Goal: Task Accomplishment & Management: Check status

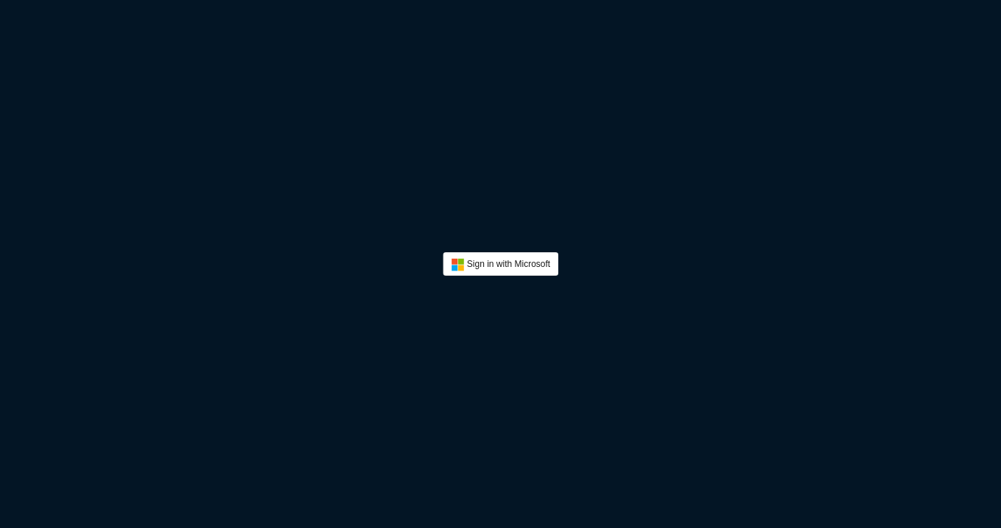
click at [488, 255] on button "Sign In" at bounding box center [500, 264] width 115 height 24
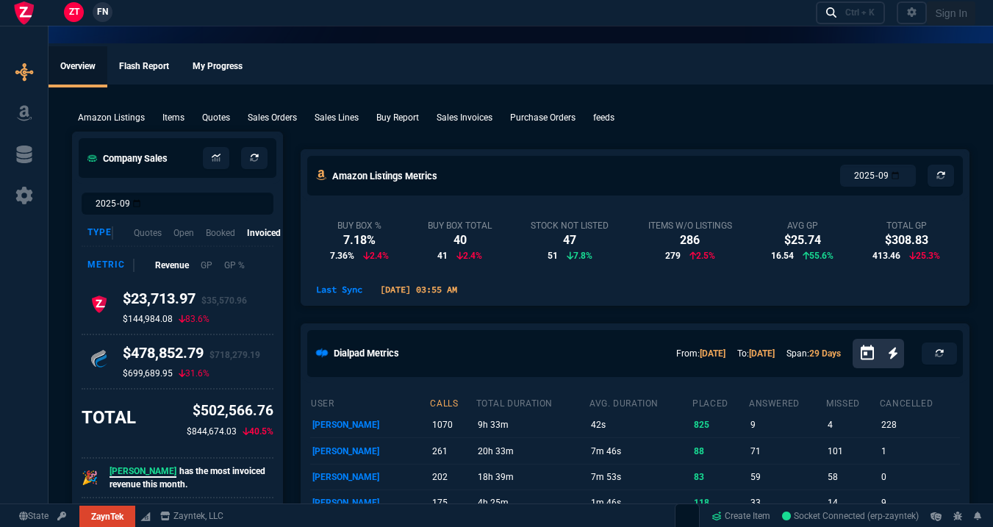
select select "17: house"
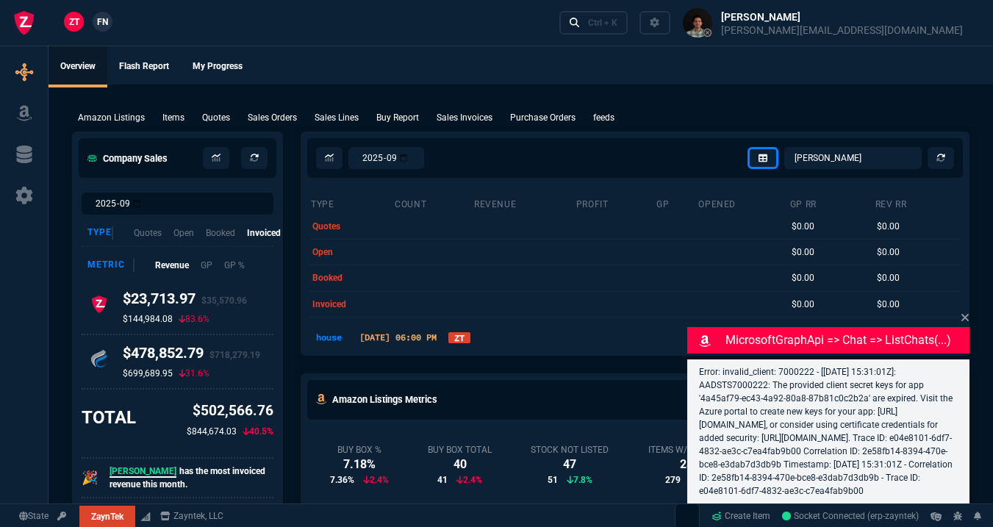
select select
click at [32, 188] on icon at bounding box center [24, 196] width 22 height 18
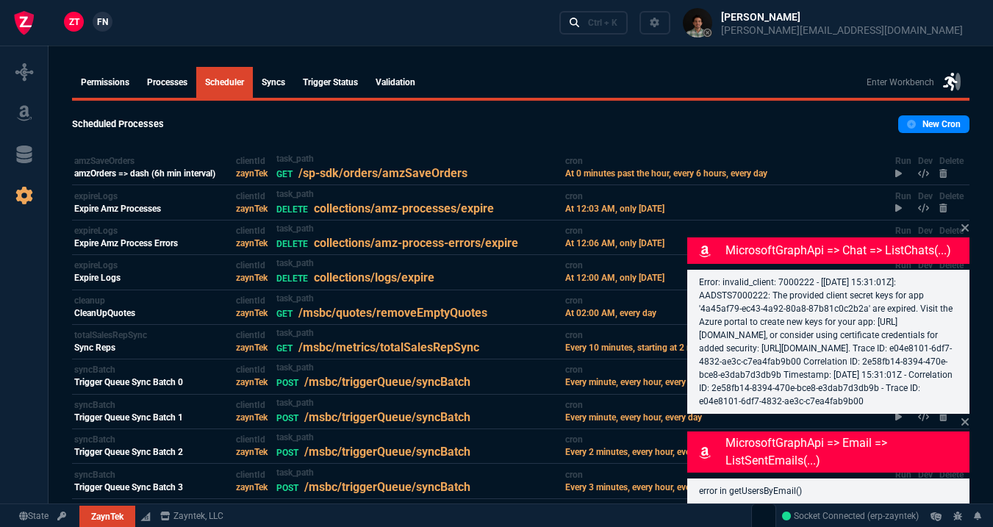
click at [388, 79] on link "Validation" at bounding box center [395, 82] width 57 height 31
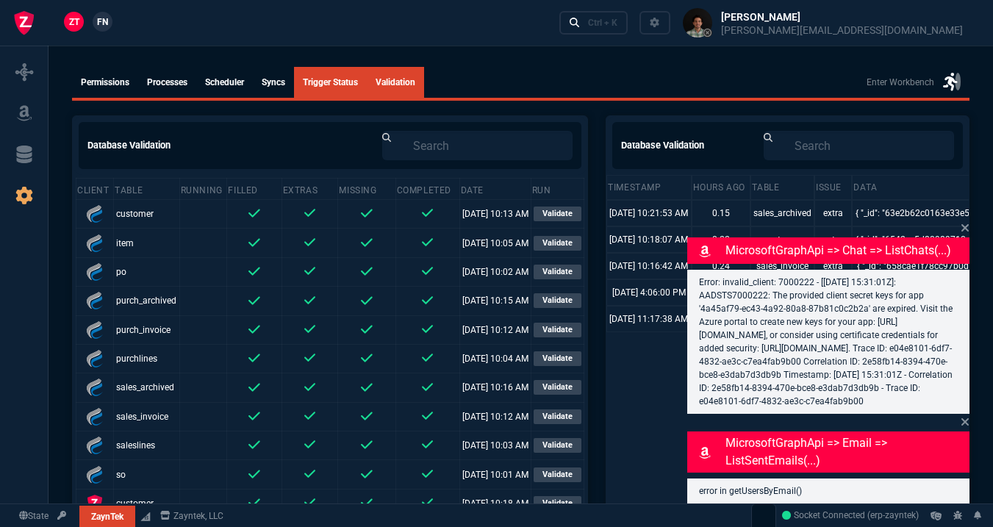
click at [343, 79] on link "Trigger Status" at bounding box center [330, 82] width 73 height 31
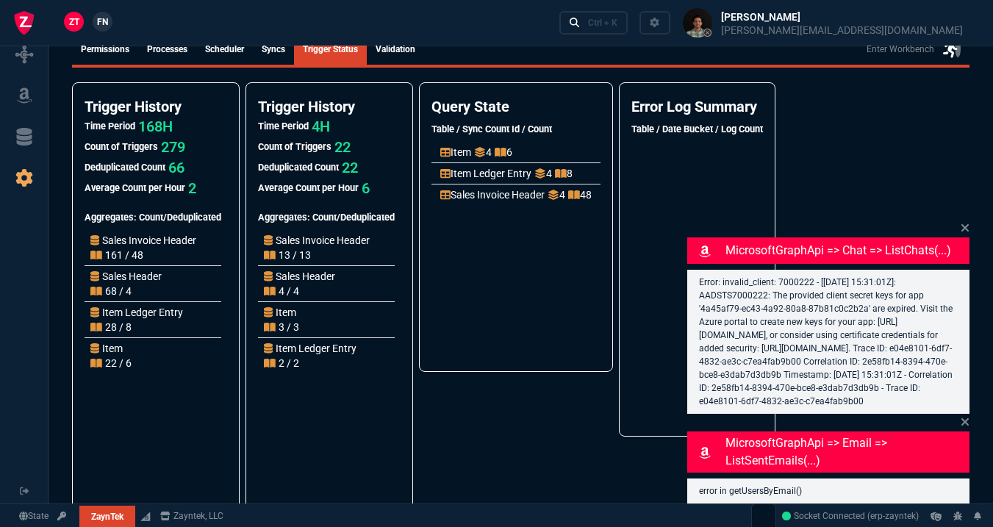
scroll to position [32, 0]
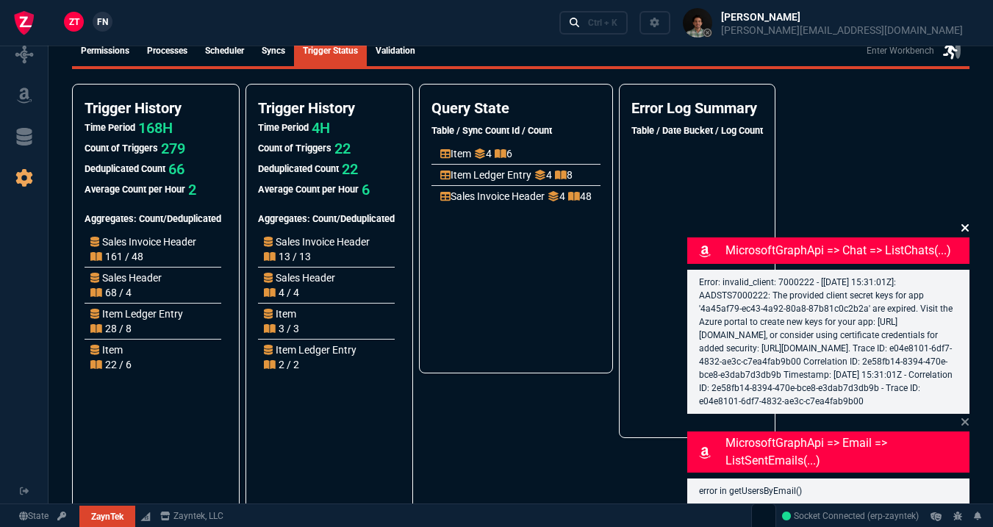
click at [963, 222] on icon at bounding box center [965, 228] width 9 height 12
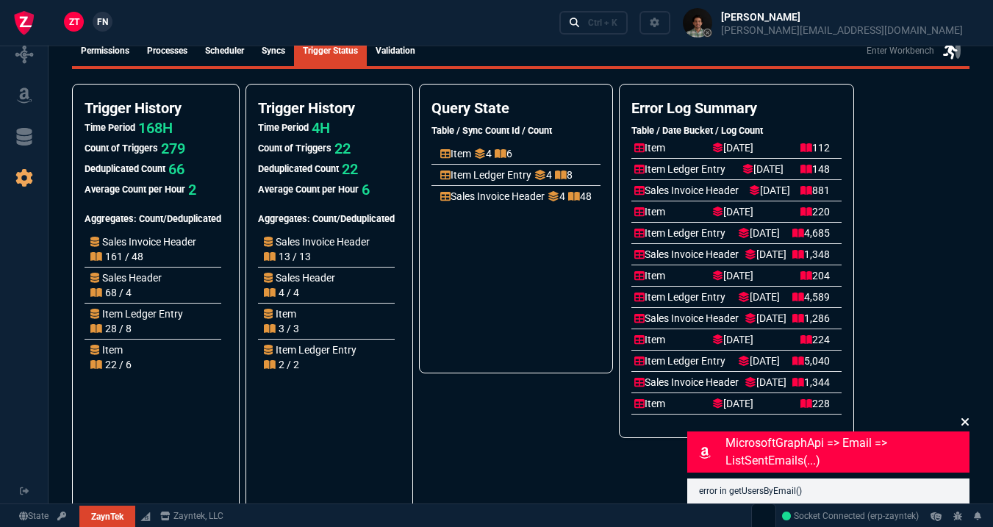
click at [968, 419] on icon at bounding box center [965, 421] width 7 height 7
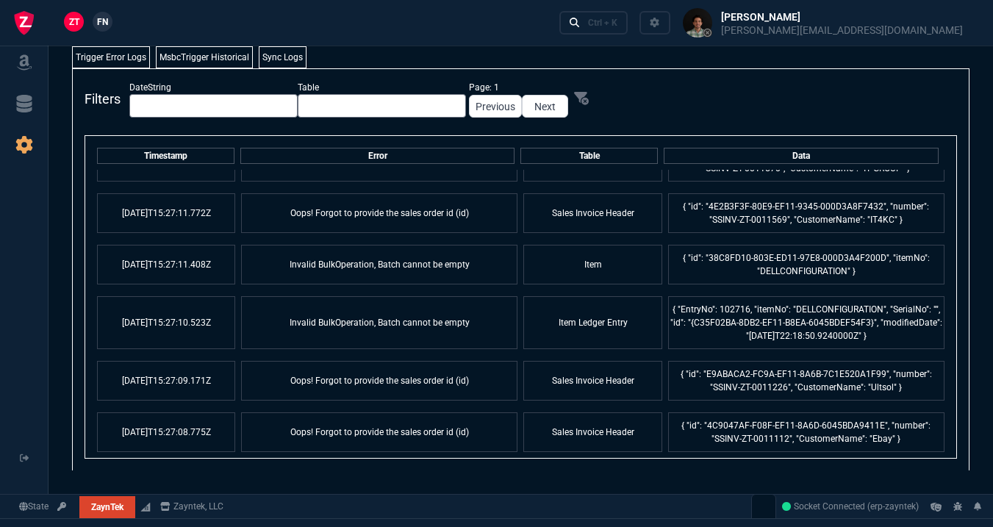
scroll to position [522, 0]
click at [773, 262] on td "{ "id": "38C8FD10-803E-ED11-97E8-000D3A4F200D", "itemNo": "DELLCONFIGURATION" }" at bounding box center [806, 266] width 276 height 40
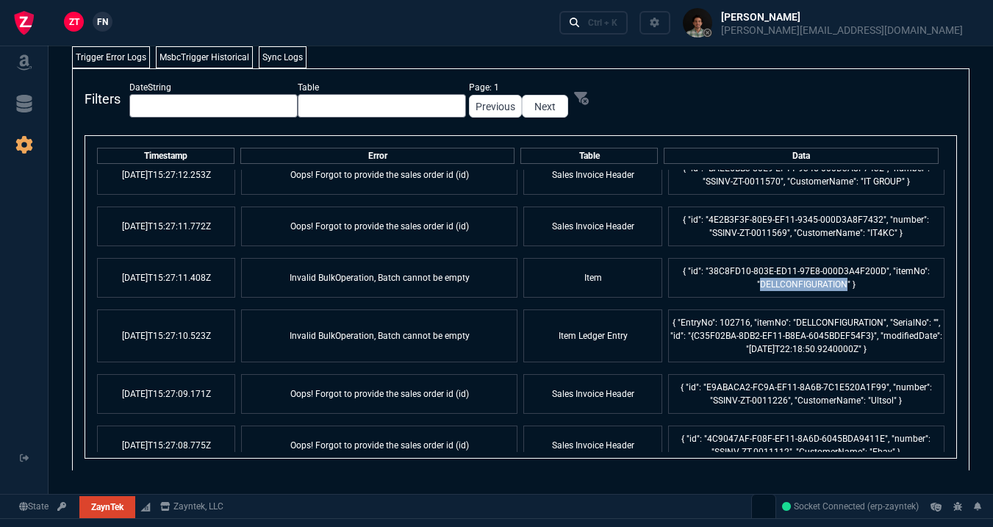
scroll to position [507, 0]
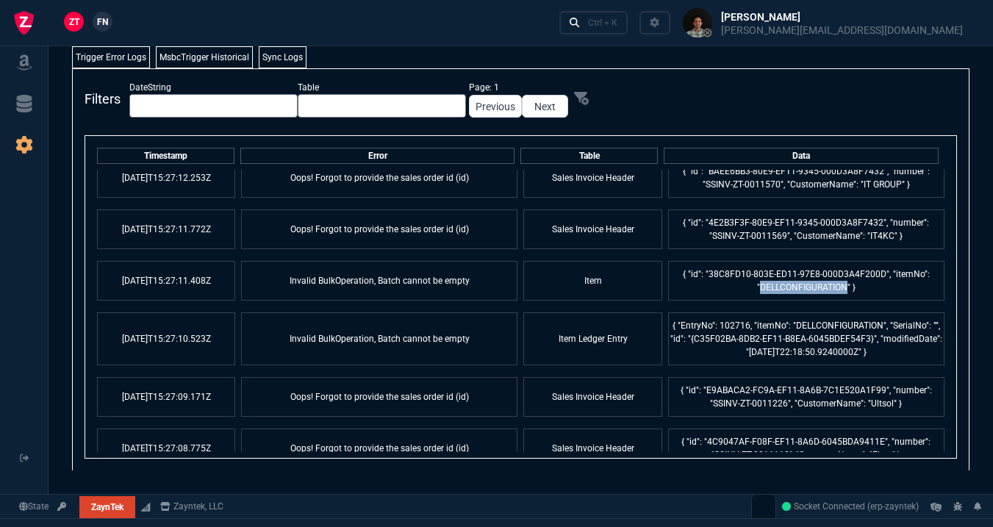
click at [763, 276] on td "{ "id": "38C8FD10-803E-ED11-97E8-000D3A4F200D", "itemNo": "DELLCONFIGURATION" }" at bounding box center [806, 281] width 276 height 40
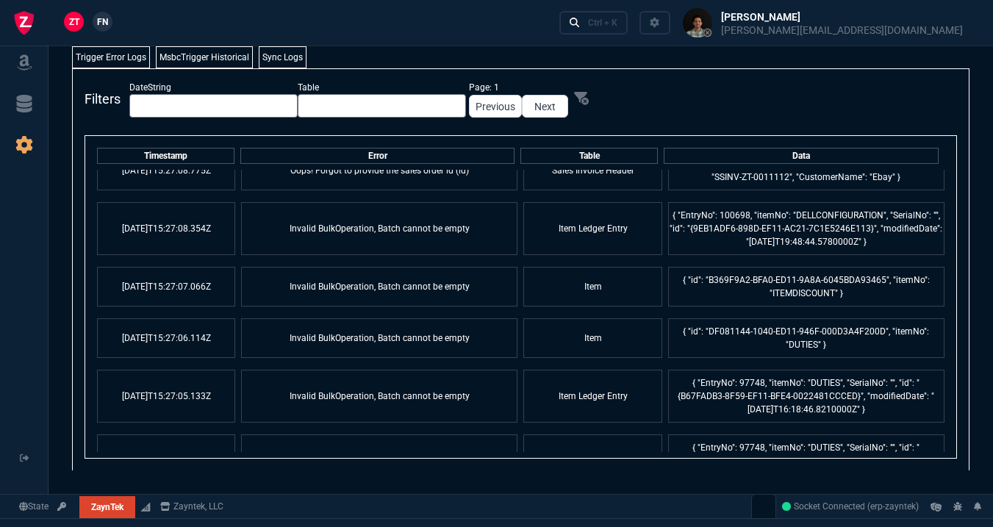
scroll to position [790, 0]
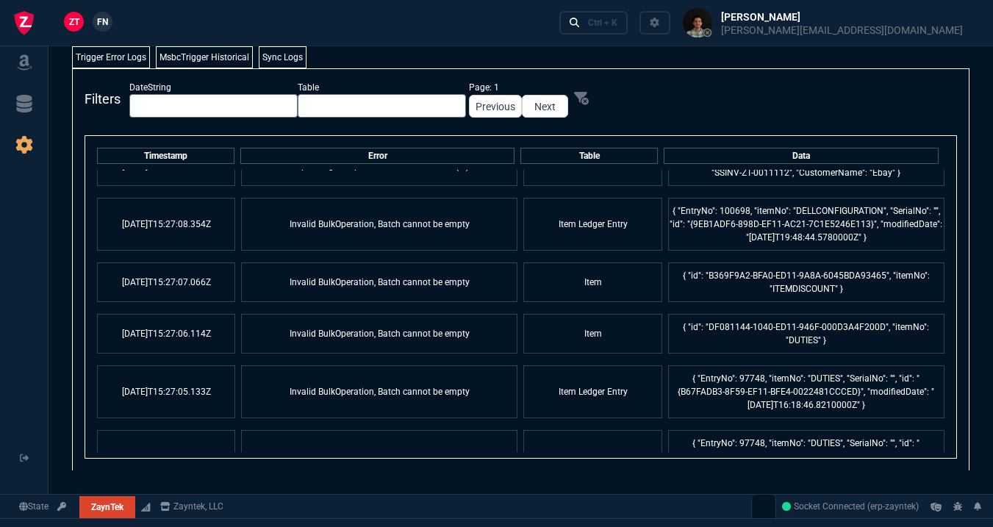
click at [789, 279] on td "{ "id": "B369F9A2-BFA0-ED11-9A8A-6045BDA93465", "itemNo": "ITEMDISCOUNT" }" at bounding box center [806, 283] width 276 height 40
copy td "ITEMDISCOUNT"
click at [791, 332] on td "{ "id": "DF081144-1040-ED11-946F-000D3A4F200D", "itemNo": "DUTIES" }" at bounding box center [806, 334] width 276 height 40
click at [791, 327] on td "{ "id": "DF081144-1040-ED11-946F-000D3A4F200D", "itemNo": "DUTIES" }" at bounding box center [806, 334] width 276 height 40
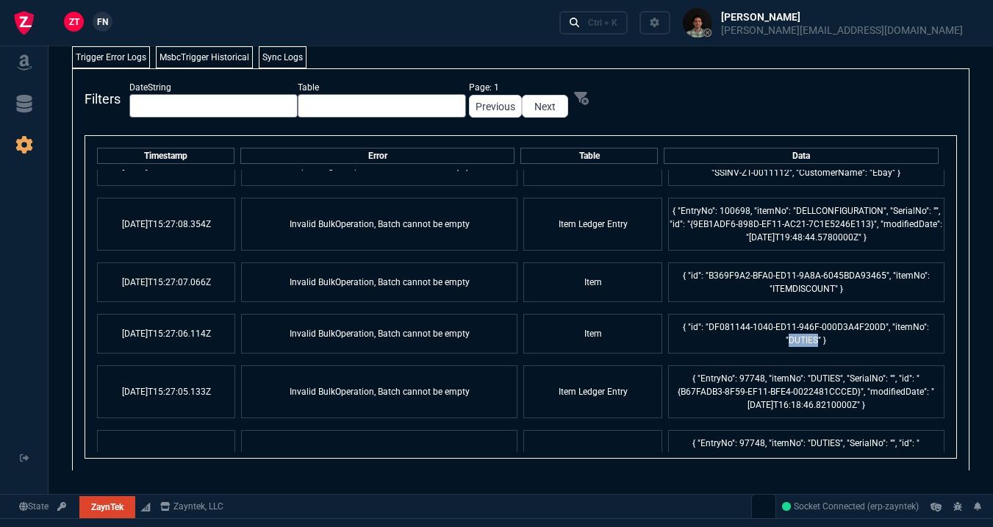
click at [791, 327] on td "{ "id": "DF081144-1040-ED11-946F-000D3A4F200D", "itemNo": "DUTIES" }" at bounding box center [806, 334] width 276 height 40
copy td "DUTIES"
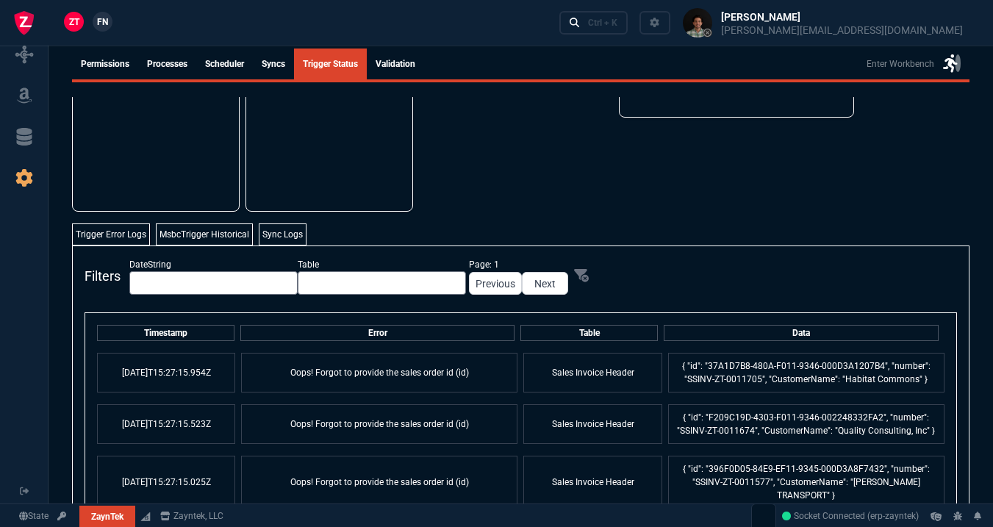
scroll to position [0, 0]
